Goal: Task Accomplishment & Management: Manage account settings

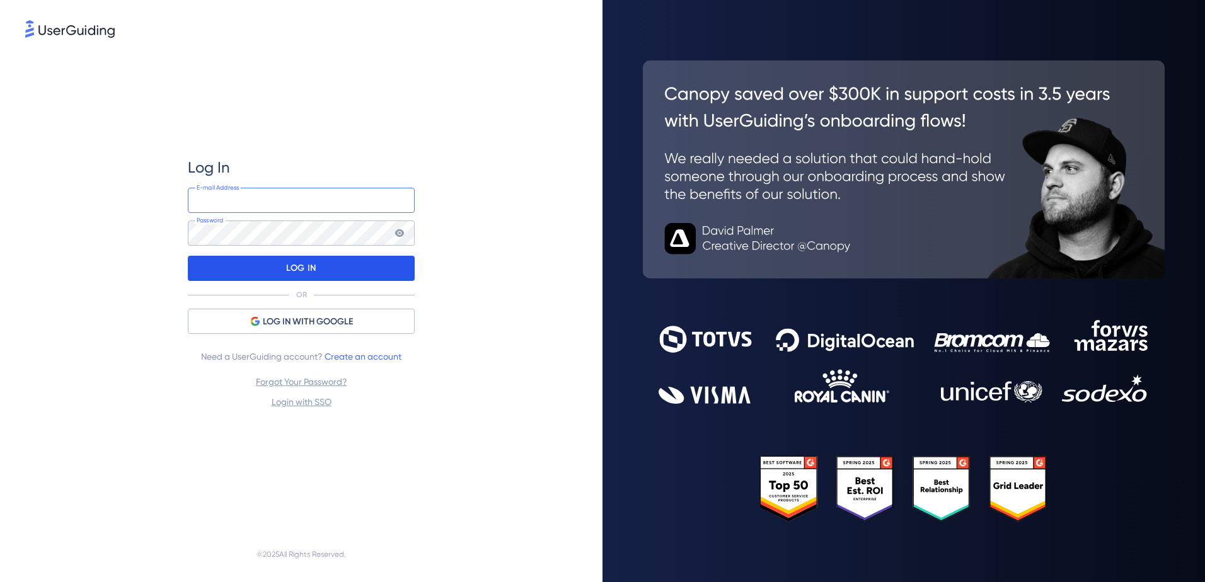
type input "[EMAIL_ADDRESS][DOMAIN_NAME]"
click at [298, 270] on p "LOG IN" at bounding box center [301, 268] width 30 height 20
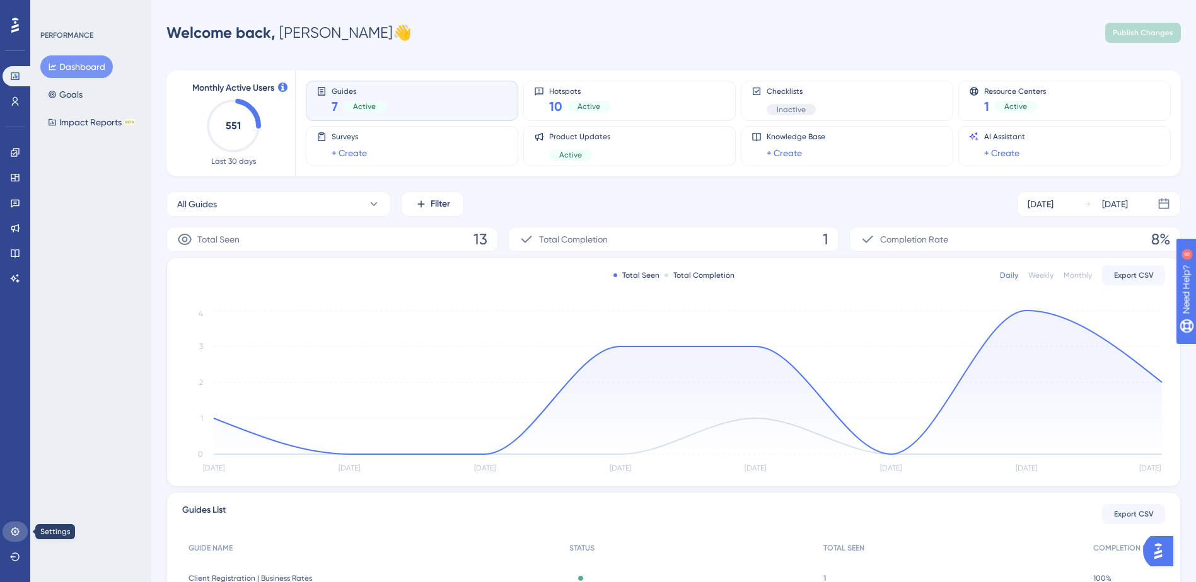
click at [10, 534] on icon at bounding box center [15, 532] width 10 height 10
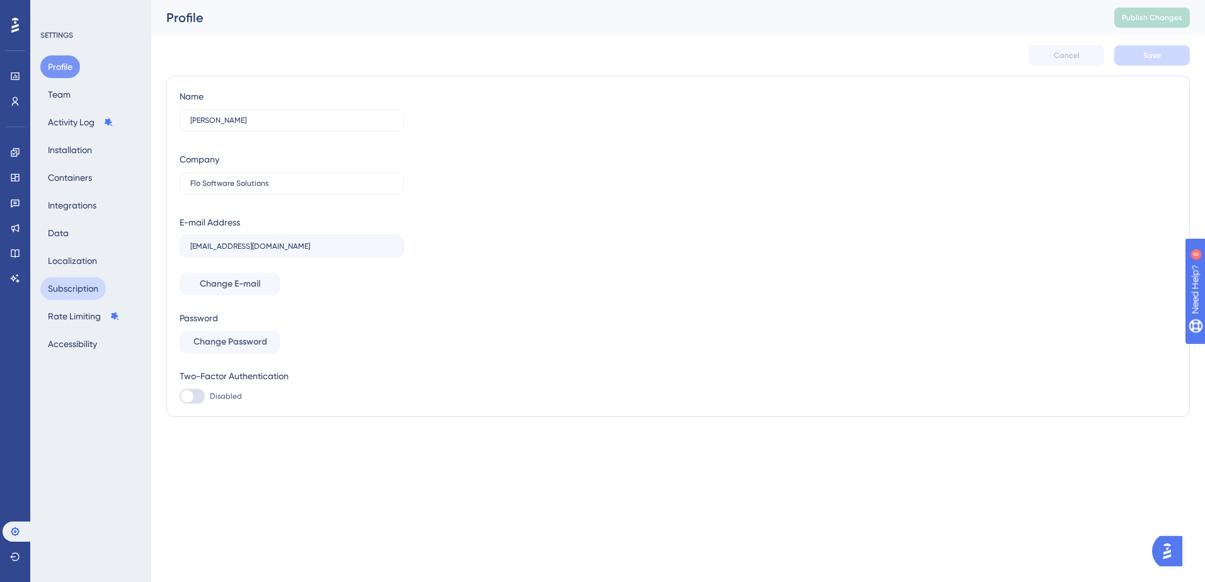
click at [78, 290] on button "Subscription" at bounding box center [73, 288] width 66 height 23
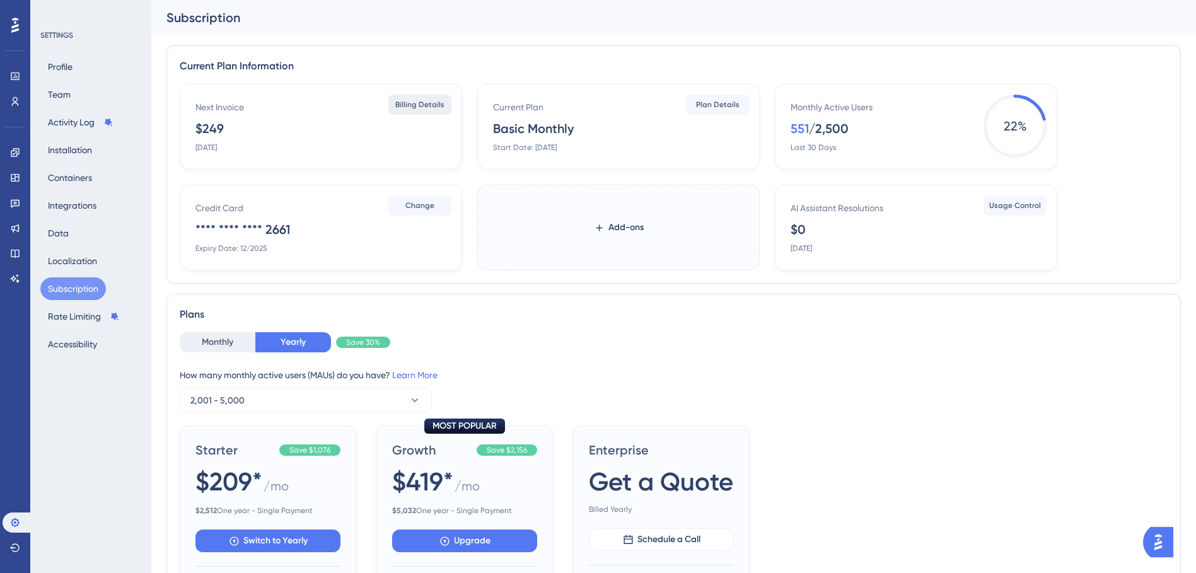
click at [414, 105] on span "Billing Details" at bounding box center [419, 105] width 49 height 10
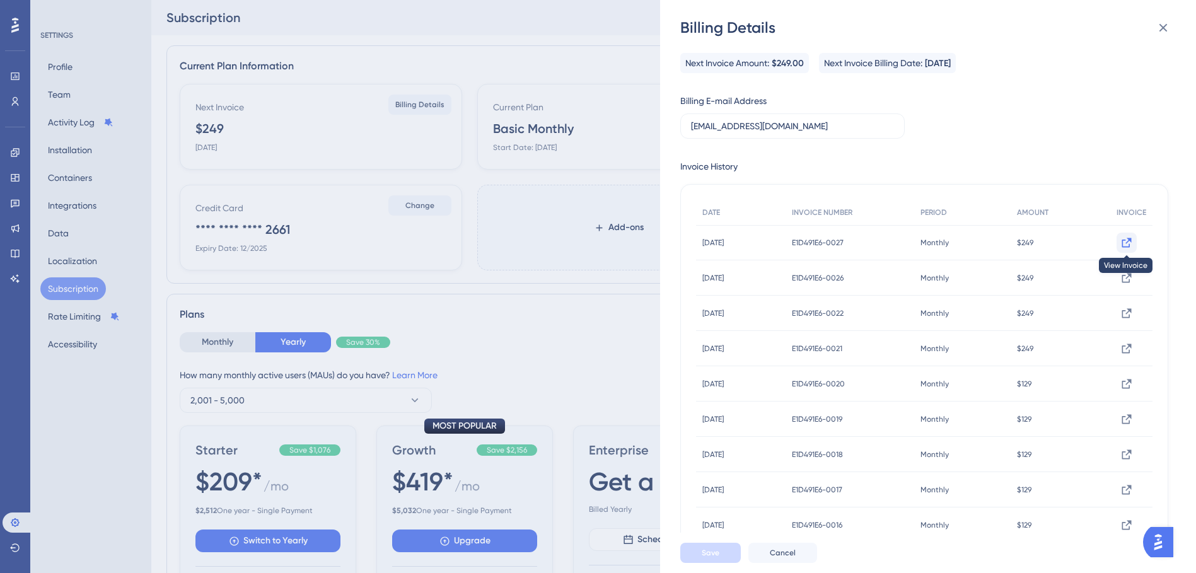
click at [1122, 241] on icon at bounding box center [1126, 242] width 9 height 9
